Goal: Information Seeking & Learning: Compare options

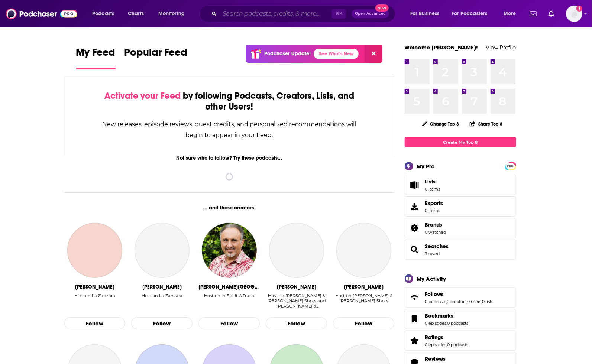
click at [295, 16] on input "Search podcasts, credits, & more..." at bounding box center [276, 14] width 112 height 12
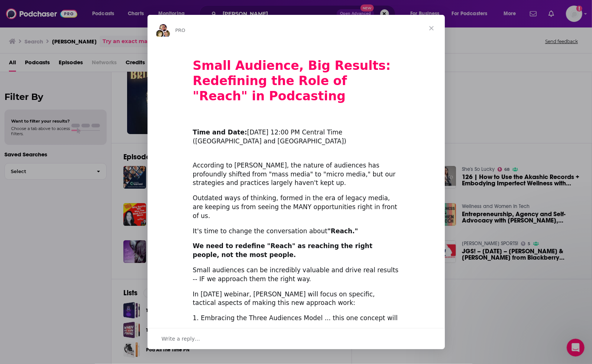
click at [119, 79] on div "Intercom messenger" at bounding box center [296, 182] width 592 height 364
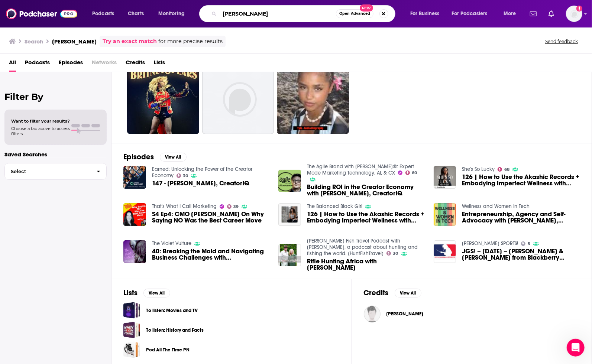
click at [250, 12] on input "[PERSON_NAME]" at bounding box center [278, 14] width 116 height 12
type input "CreatorIQ"
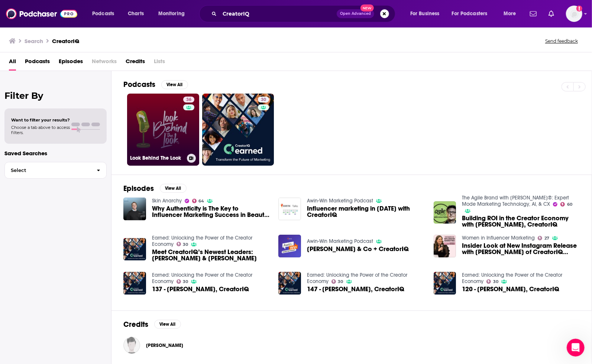
scroll to position [0, 0]
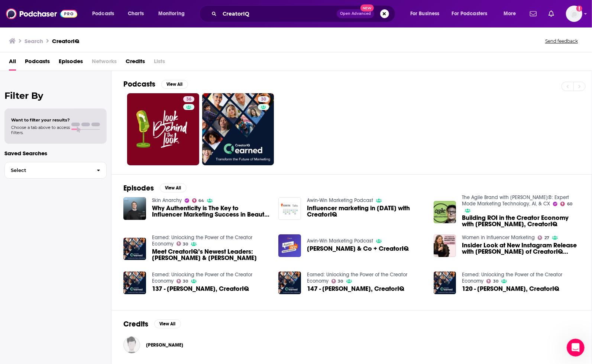
click at [483, 248] on span "Insider Look at New Instagram Release with [PERSON_NAME] of CreatorIQ (@[PERSON…" at bounding box center [521, 248] width 118 height 13
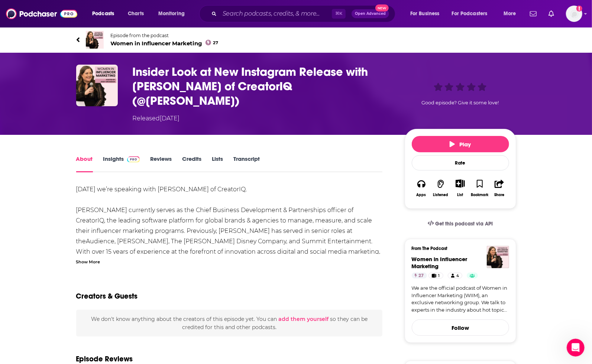
scroll to position [1, 0]
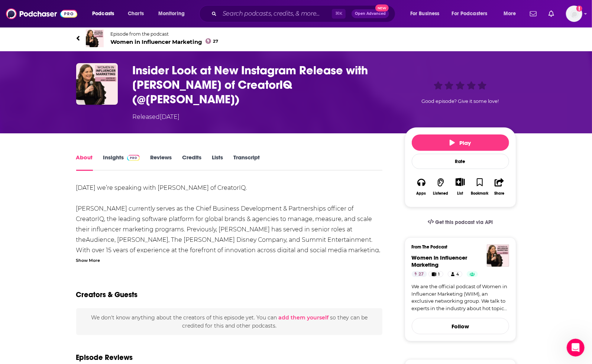
click at [147, 39] on span "Women in Influencer Marketing 27" at bounding box center [165, 41] width 108 height 7
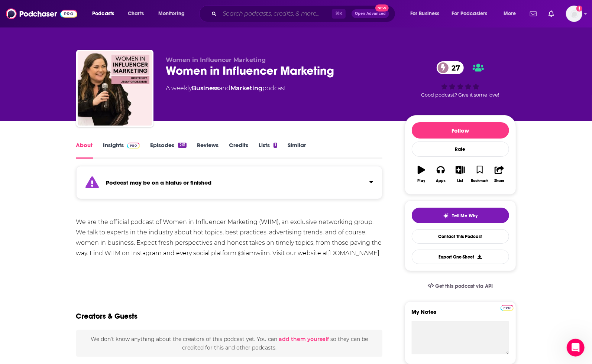
click at [253, 8] on input "Search podcasts, credits, & more..." at bounding box center [276, 14] width 112 height 12
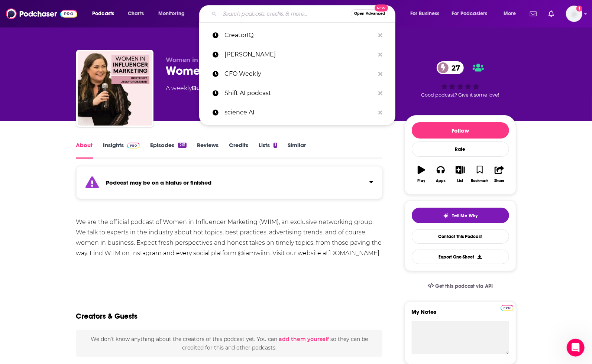
paste input "Business of Creators Podcast"
type input "Business of Creators Podcast"
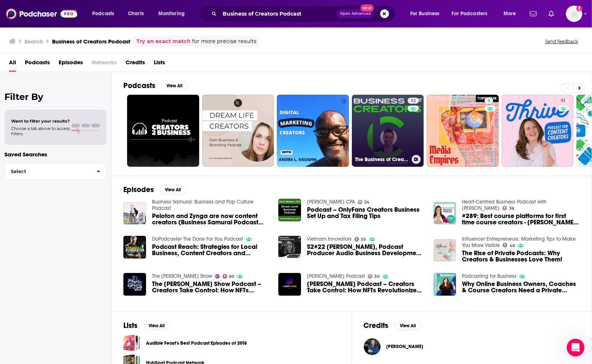
click at [382, 126] on link "32 The Business of Creators" at bounding box center [388, 131] width 72 height 72
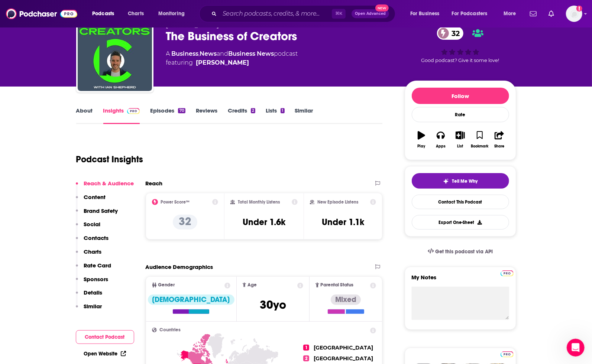
scroll to position [43, 0]
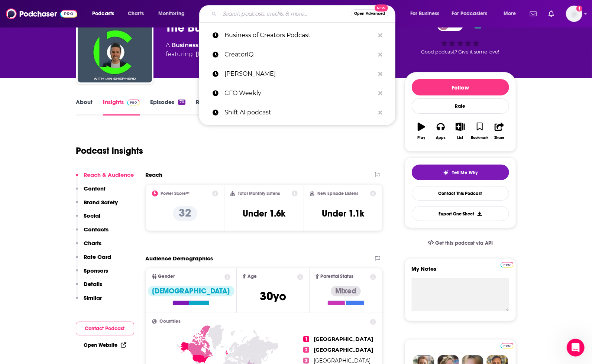
click at [247, 9] on input "Search podcasts, credits, & more..." at bounding box center [285, 14] width 131 height 12
paste input "Marketing Beyond with [PERSON_NAME]"
type input "Marketing Beyond with [PERSON_NAME]"
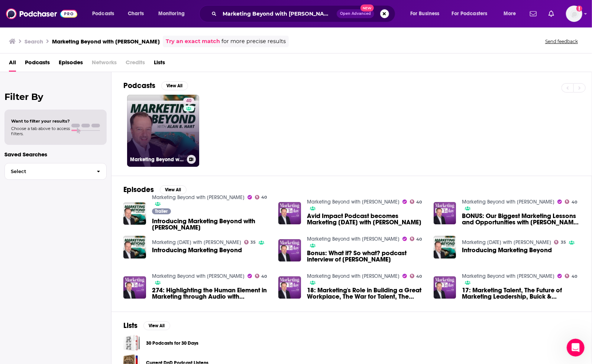
click at [178, 115] on link "40 Marketing Beyond with [PERSON_NAME]" at bounding box center [163, 131] width 72 height 72
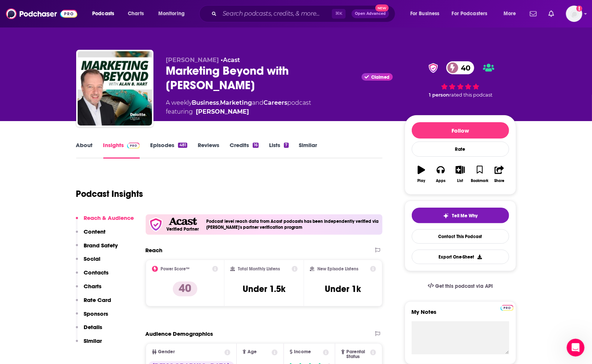
scroll to position [16, 0]
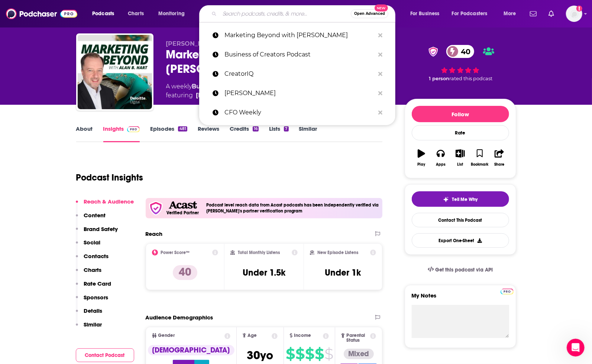
click at [260, 12] on input "Search podcasts, credits, & more..." at bounding box center [285, 14] width 131 height 12
paste input "CMO Convo Podcast"
type input "CMO Convo Podcast"
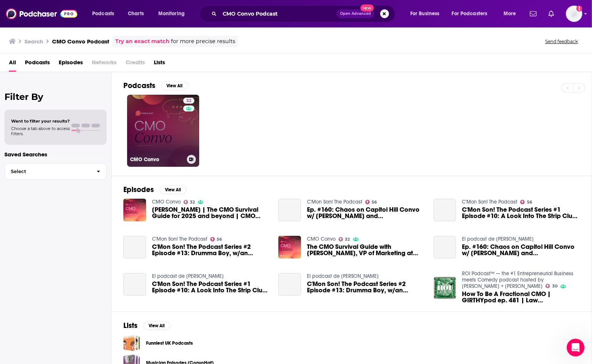
click at [180, 130] on link "32 CMO Convo" at bounding box center [163, 131] width 72 height 72
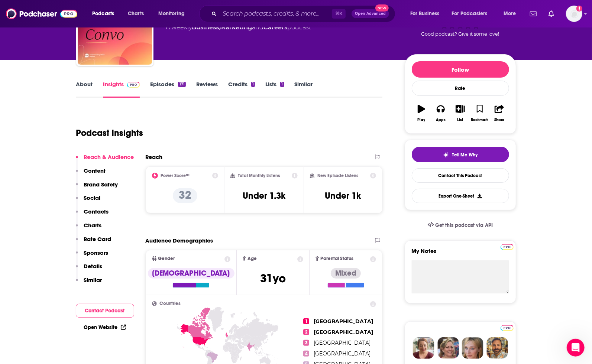
scroll to position [62, 0]
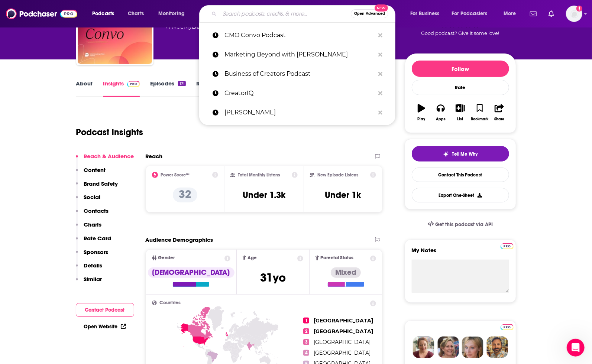
click at [268, 15] on input "Search podcasts, credits, & more..." at bounding box center [285, 14] width 131 height 12
paste input "Marketing Over Coffee Podcast"
type input "Marketing Over Coffee Podcast"
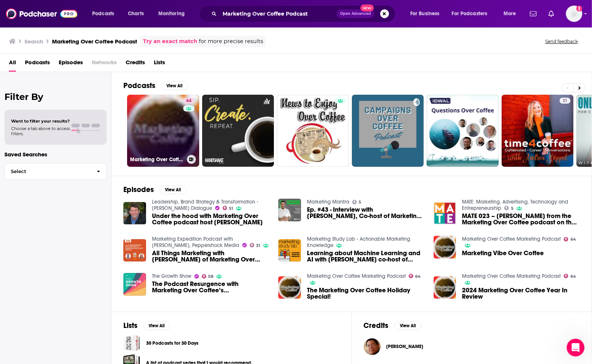
click at [166, 118] on link "64 Marketing Over Coffee Marketing Podcast" at bounding box center [163, 131] width 72 height 72
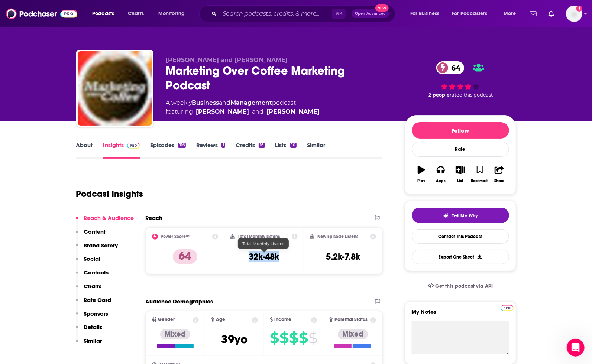
drag, startPoint x: 247, startPoint y: 256, endPoint x: 286, endPoint y: 256, distance: 39.0
click at [286, 256] on div "Total Monthly Listens 32k-48k" at bounding box center [264, 251] width 67 height 34
copy h3 "32k-48k"
click at [268, 16] on input "Search podcasts, credits, & more..." at bounding box center [276, 14] width 112 height 12
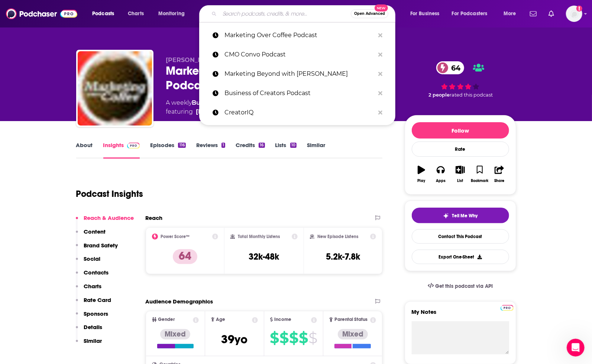
paste input "The Marketing Meetup Podcast"
type input "The Marketing Meetup Podcast"
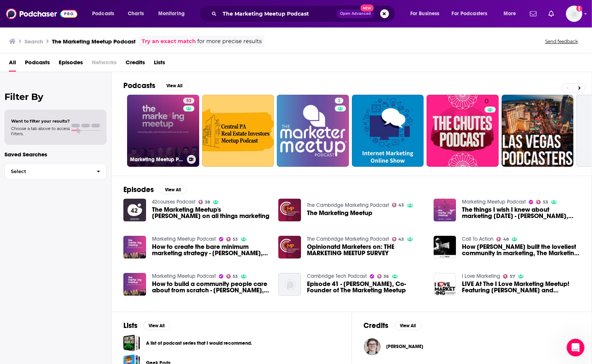
click at [163, 123] on link "53 Marketing Meetup Podcast" at bounding box center [163, 131] width 72 height 72
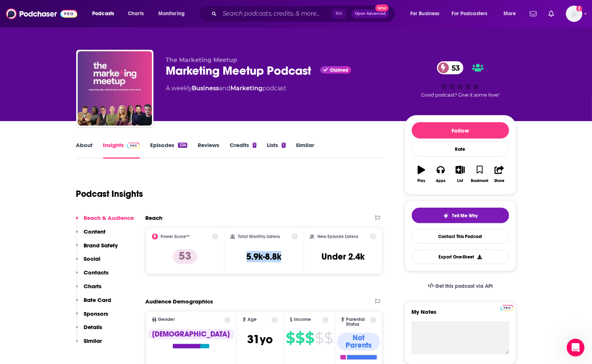
drag, startPoint x: 244, startPoint y: 257, endPoint x: 288, endPoint y: 257, distance: 44.3
click at [288, 257] on div "Total Monthly Listens 5.9k-8.8k" at bounding box center [264, 251] width 67 height 34
copy h3 "5.9k-8.8k"
click at [243, 23] on div "Podcasts Charts Monitoring ⌘ K Open Advanced New For Business For Podcasters Mo…" at bounding box center [296, 14] width 592 height 28
click at [243, 17] on input "Search podcasts, credits, & more..." at bounding box center [276, 14] width 112 height 12
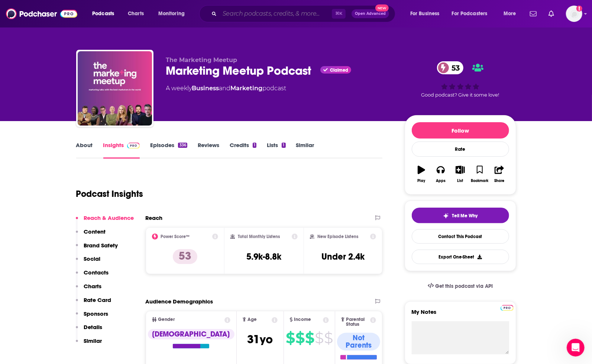
paste input "Influence Global Podcast"
type input "Influence Global Podcast"
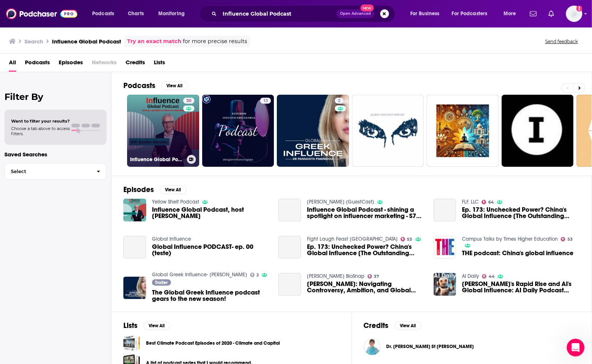
click at [175, 111] on link "30 Influence Global Podcast - shining a spotlight on influencer marketing" at bounding box center [163, 131] width 72 height 72
